Goal: Information Seeking & Learning: Learn about a topic

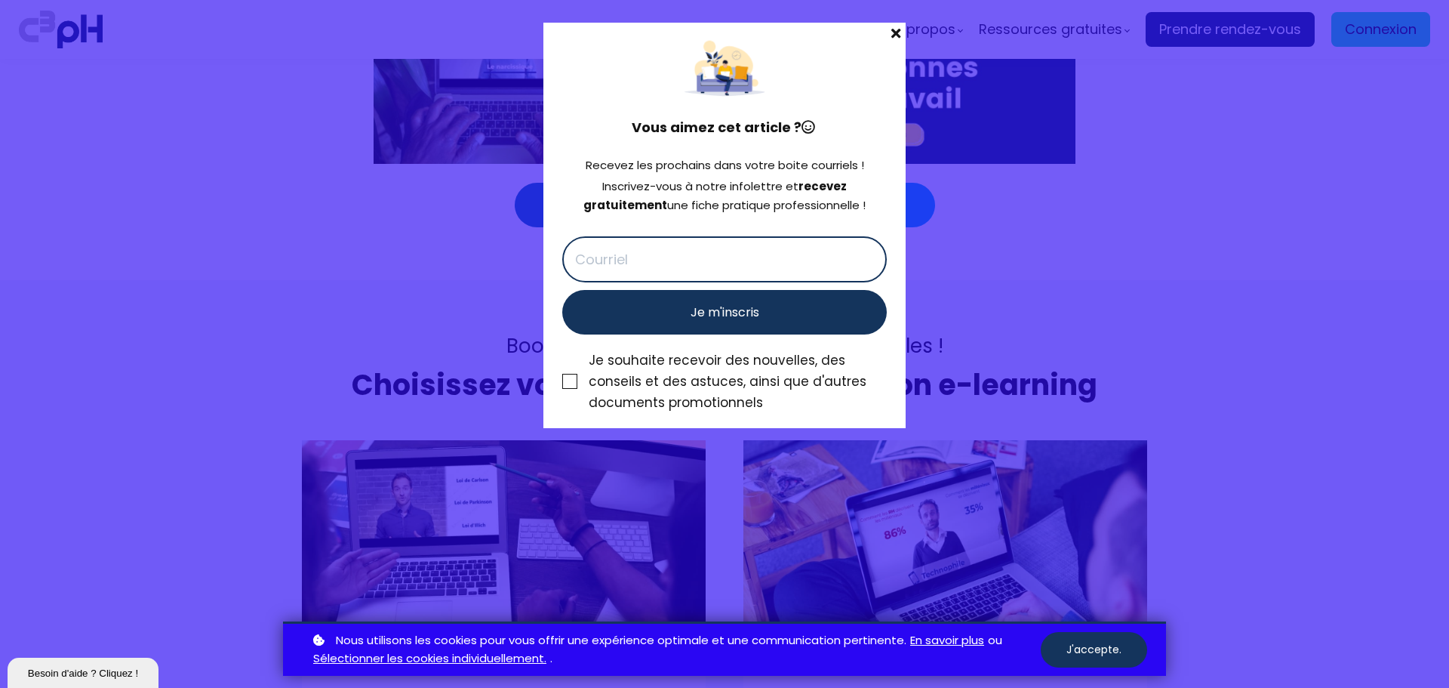
scroll to position [5962, 0]
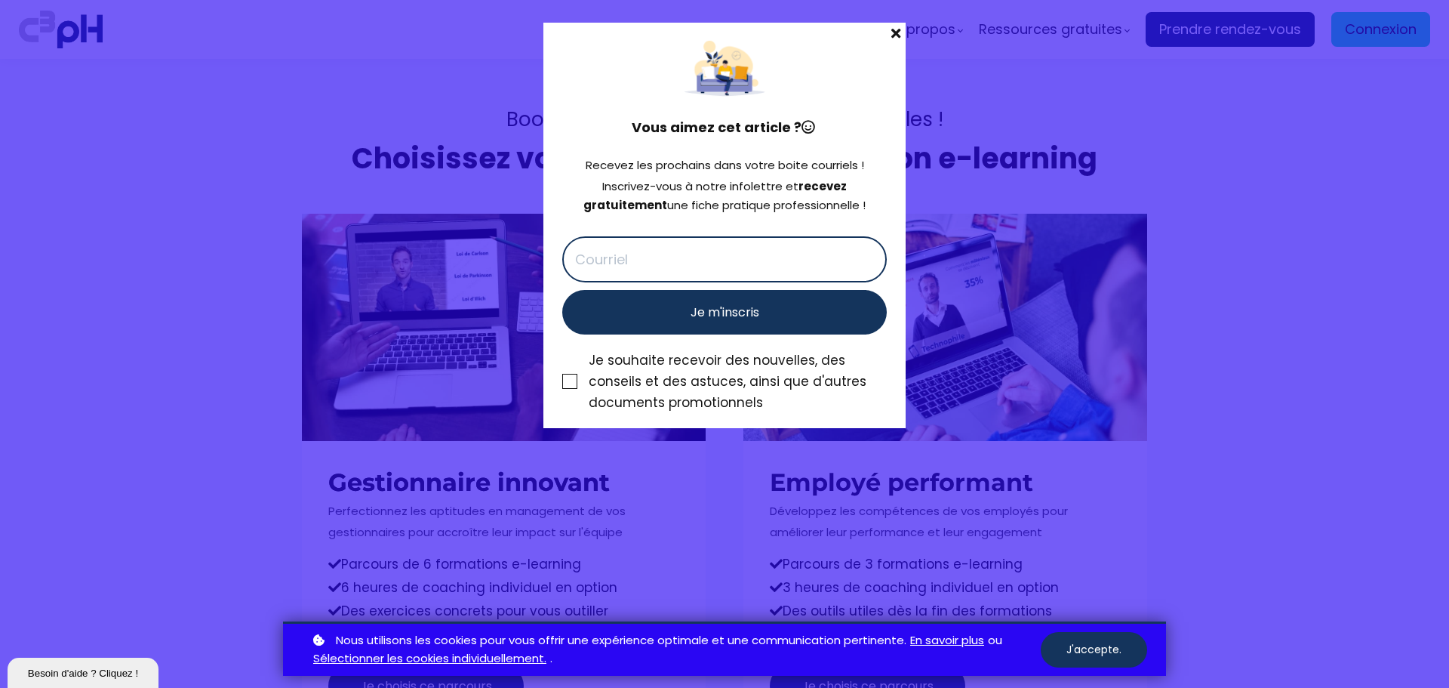
click at [896, 36] on span at bounding box center [896, 33] width 20 height 21
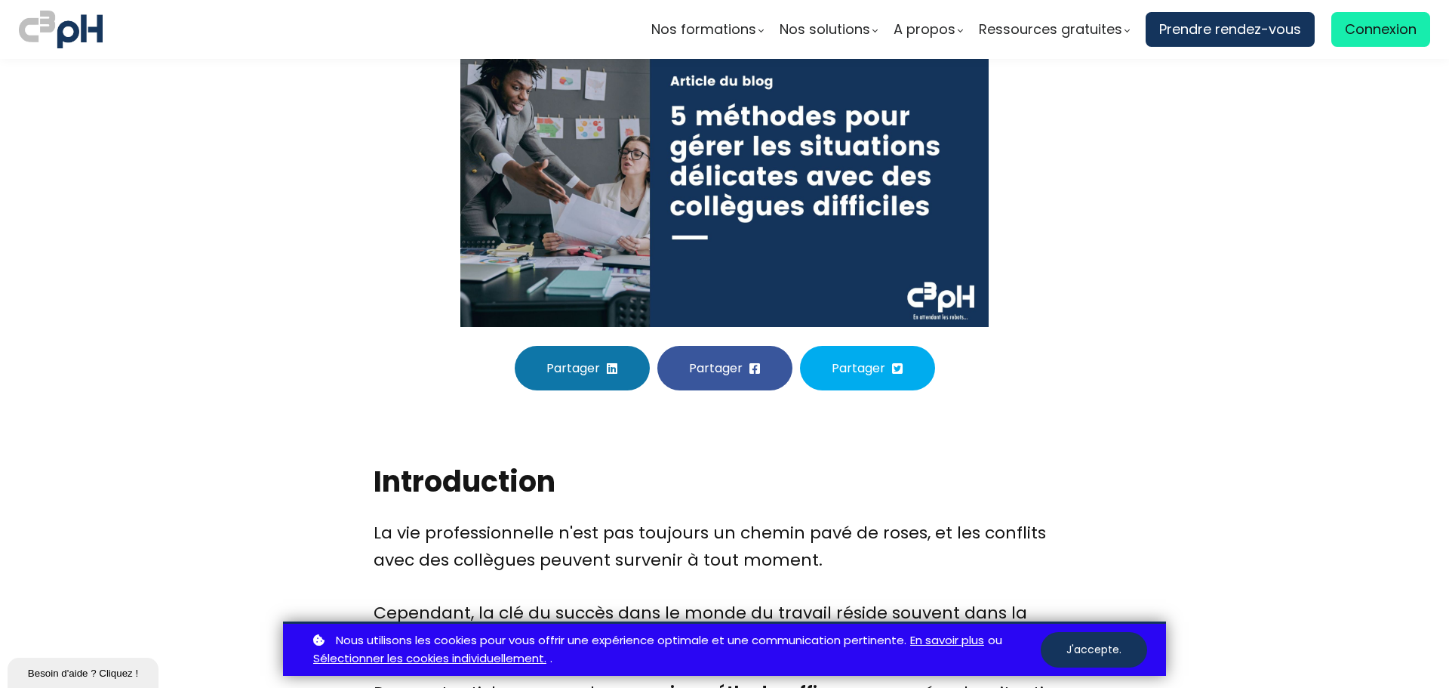
scroll to position [0, 0]
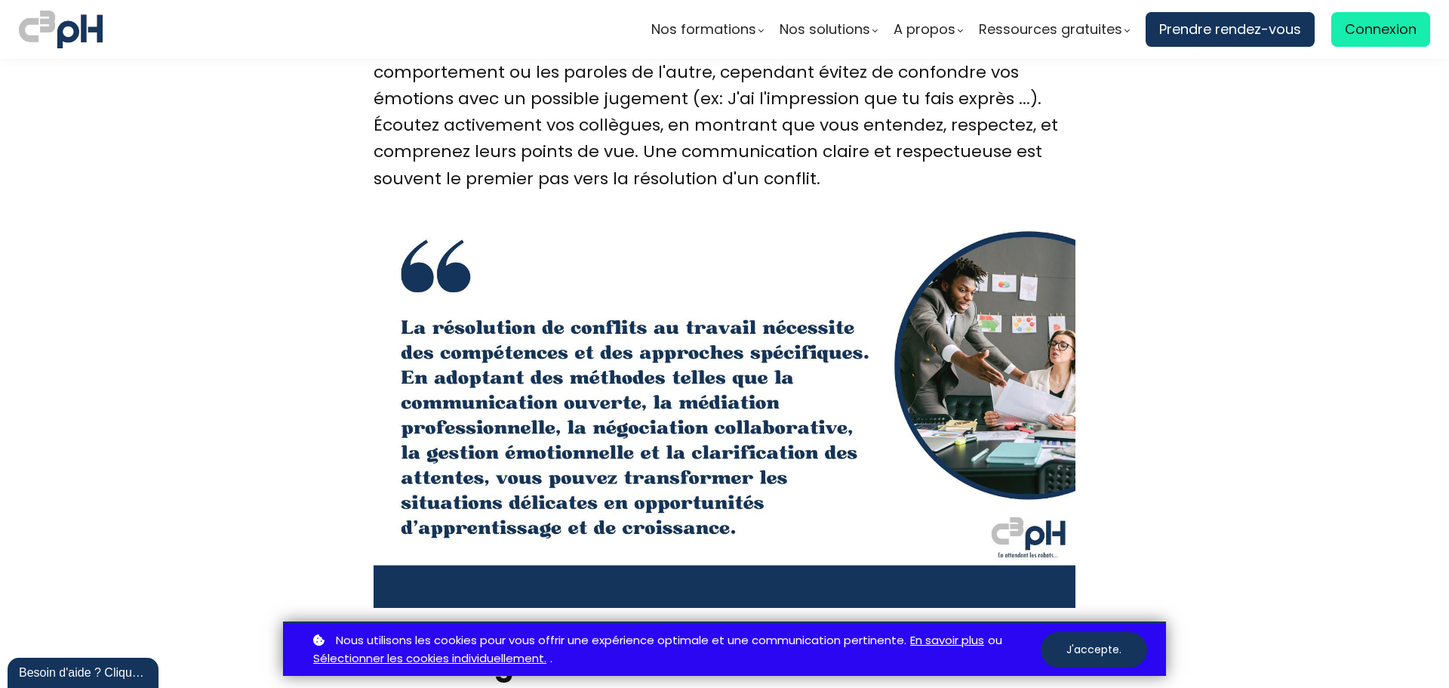
scroll to position [1585, 0]
